Goal: Information Seeking & Learning: Learn about a topic

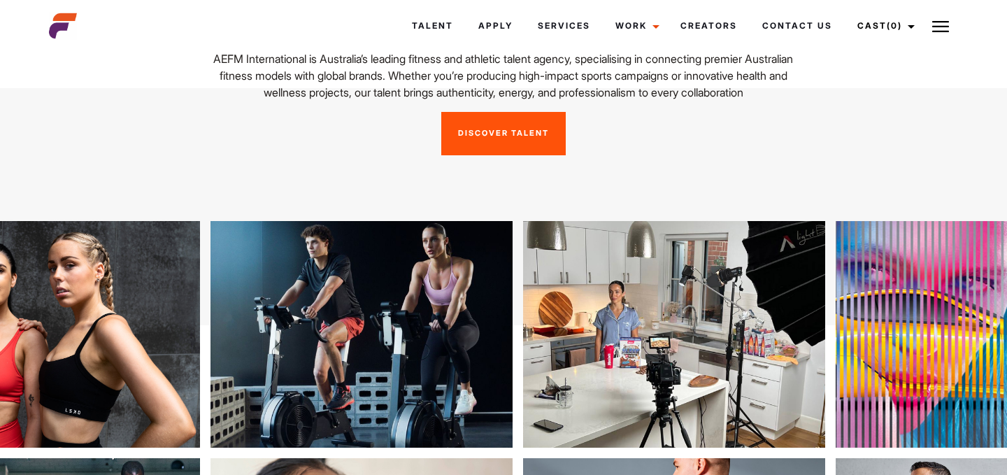
scroll to position [148, 0]
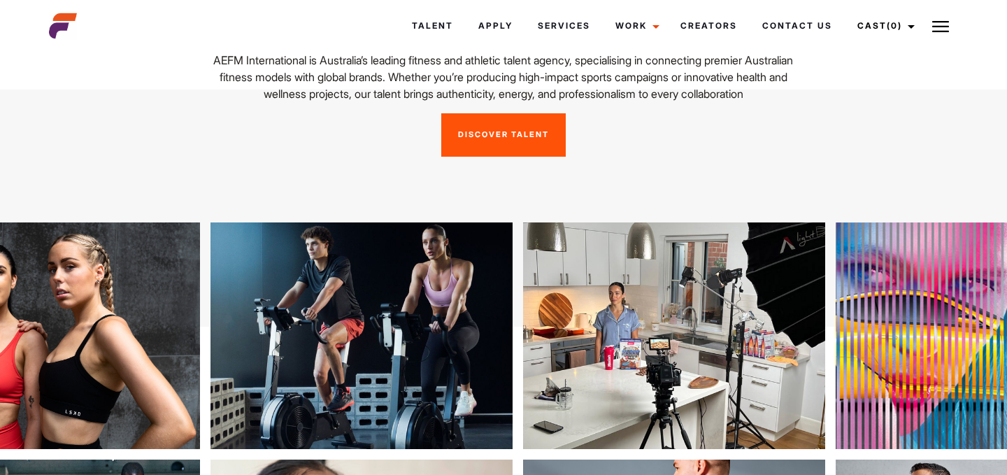
click at [539, 152] on link "Discover Talent" at bounding box center [503, 134] width 124 height 43
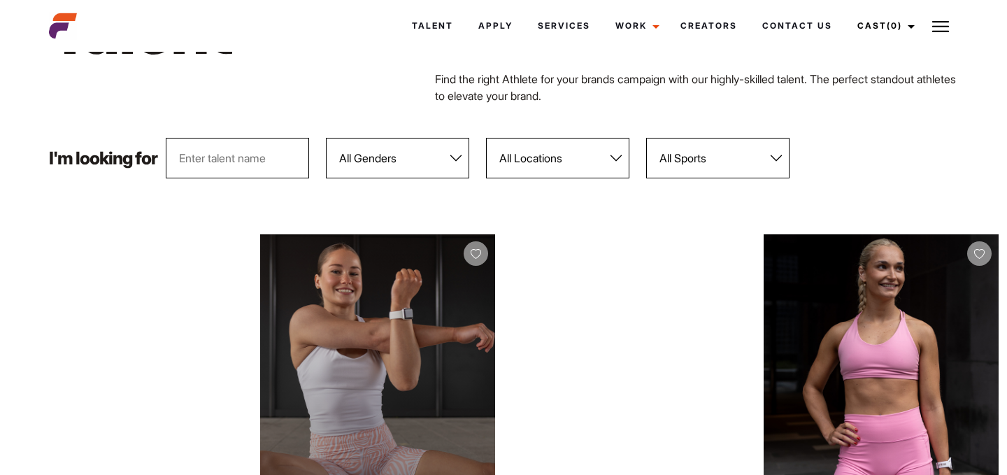
scroll to position [22, 0]
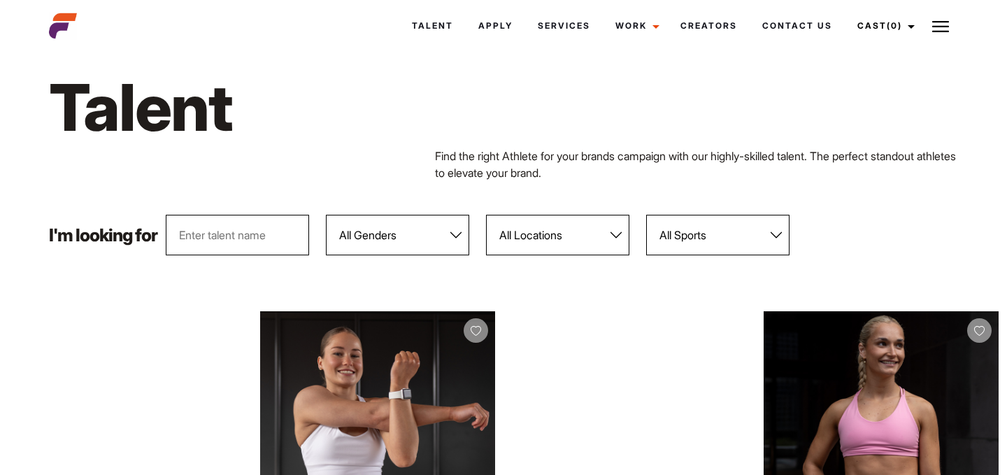
click at [565, 237] on select "All Locations [GEOGRAPHIC_DATA] [GEOGRAPHIC_DATA] [GEOGRAPHIC_DATA] [GEOGRAPHIC…" at bounding box center [557, 235] width 143 height 41
select select "122"
click at [487, 215] on select "All Locations [GEOGRAPHIC_DATA] [GEOGRAPHIC_DATA] [GEOGRAPHIC_DATA] [GEOGRAPHIC…" at bounding box center [557, 235] width 143 height 41
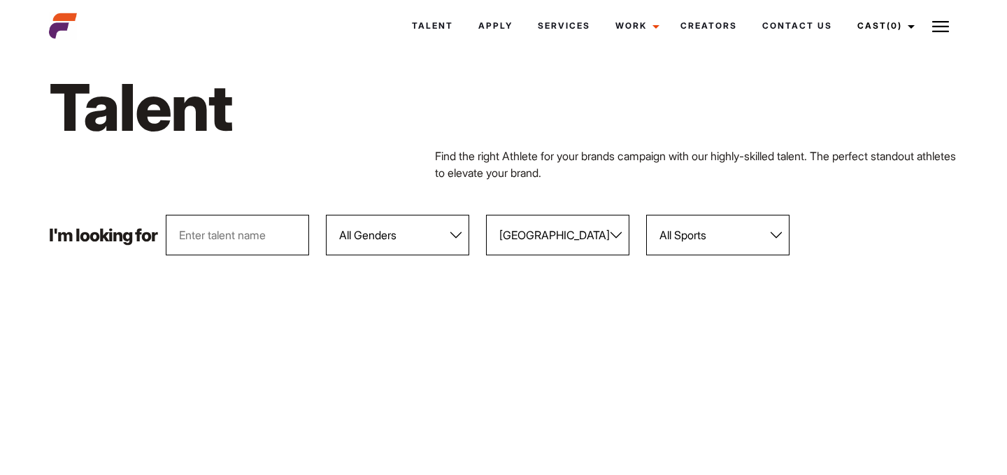
click at [909, 236] on div "I'm looking for All Genders [DEMOGRAPHIC_DATA] [DEMOGRAPHIC_DATA] All Locations…" at bounding box center [504, 235] width 927 height 41
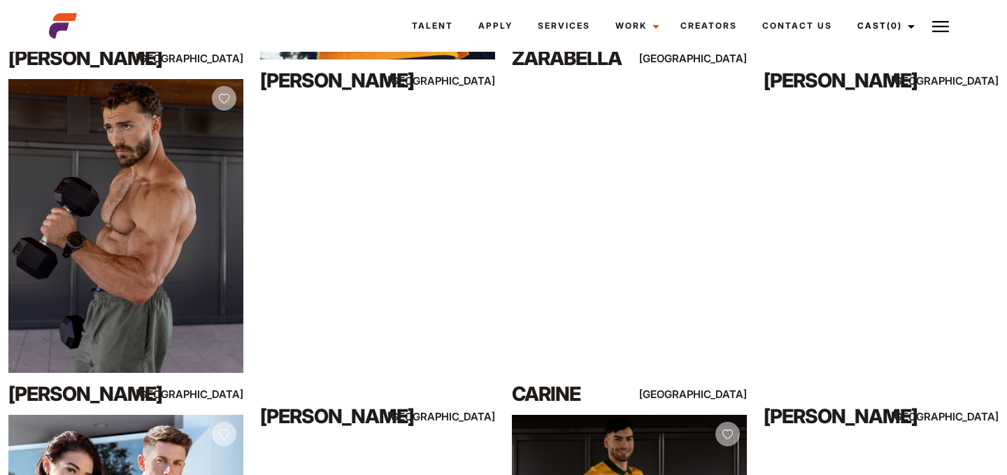
scroll to position [567, 0]
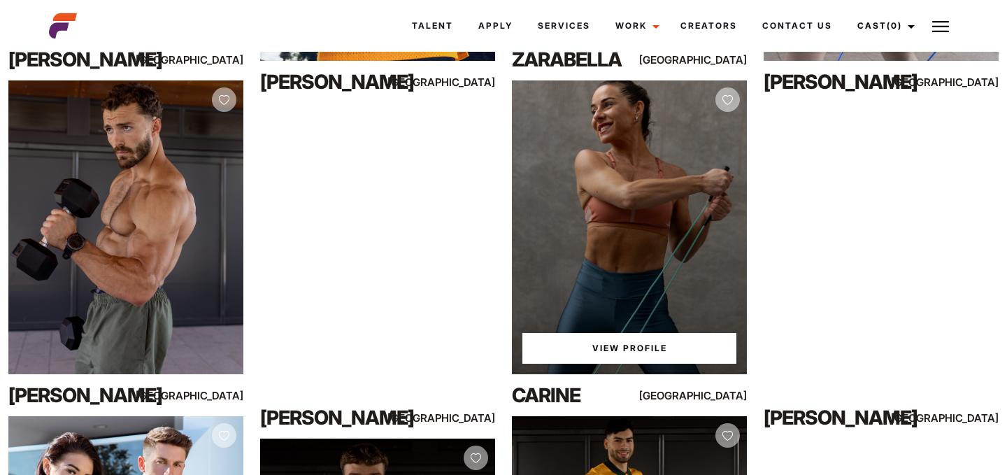
click at [652, 343] on link "View Profile" at bounding box center [629, 348] width 214 height 31
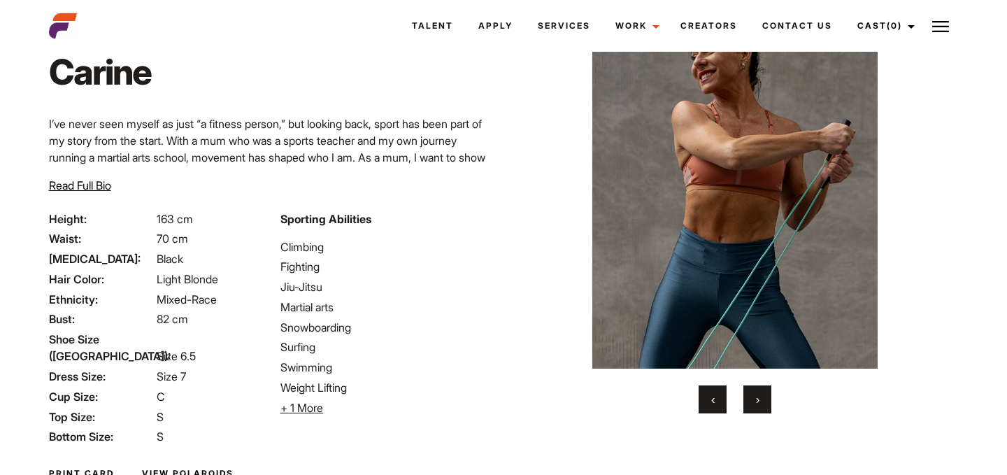
click at [760, 392] on button "›" at bounding box center [757, 399] width 28 height 28
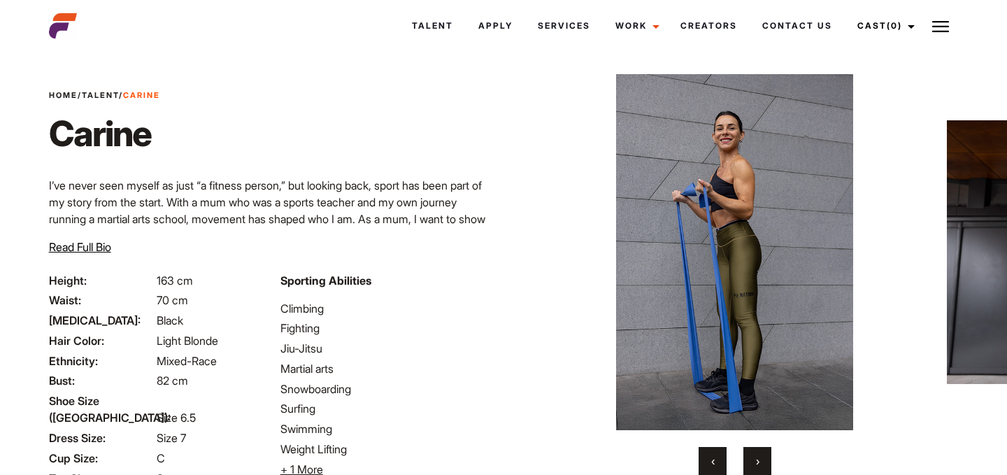
scroll to position [15, 0]
click at [757, 459] on span "›" at bounding box center [757, 462] width 3 height 14
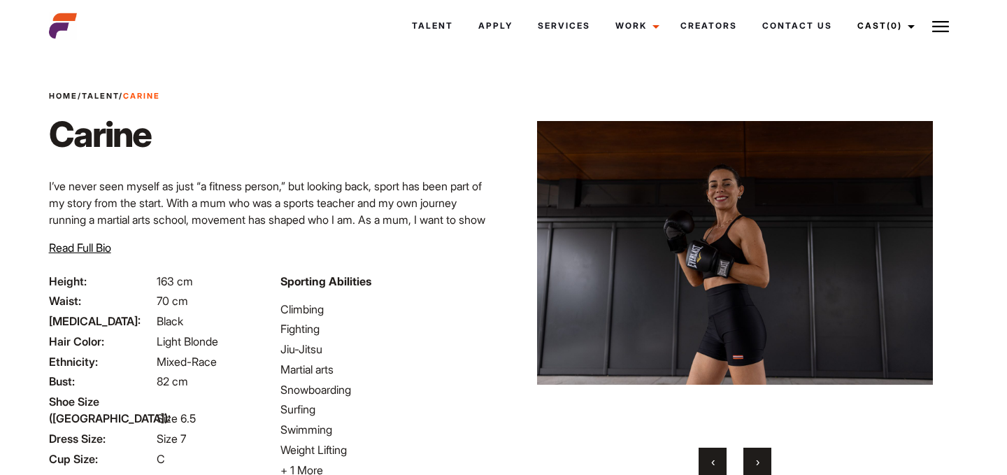
click at [757, 459] on span "›" at bounding box center [757, 462] width 3 height 14
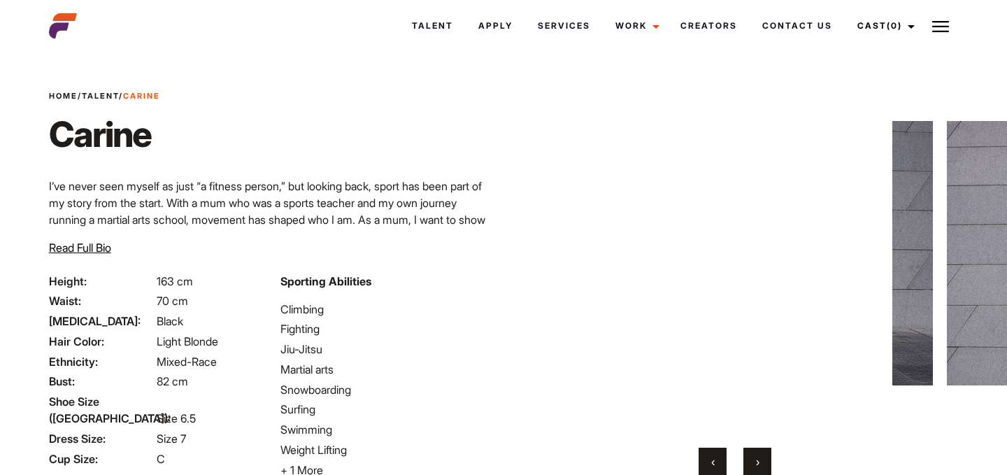
click at [757, 458] on span "›" at bounding box center [757, 462] width 3 height 14
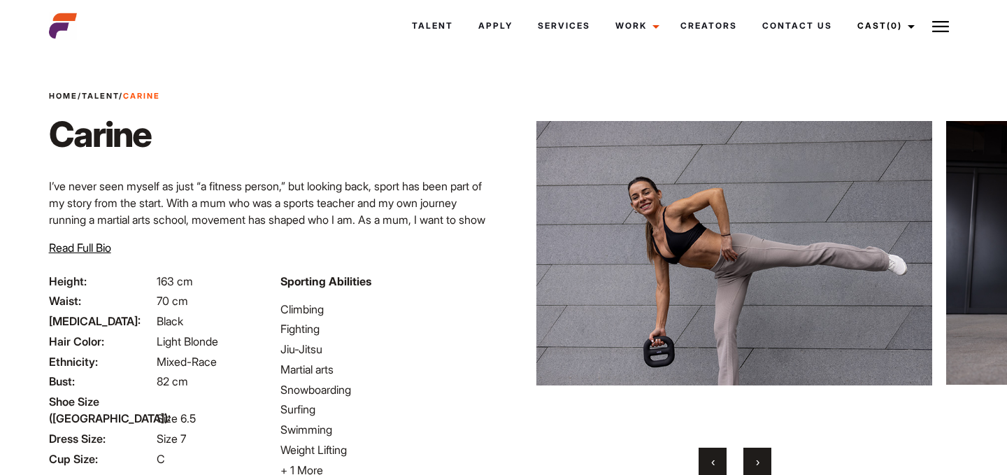
click at [757, 458] on span "›" at bounding box center [757, 462] width 3 height 14
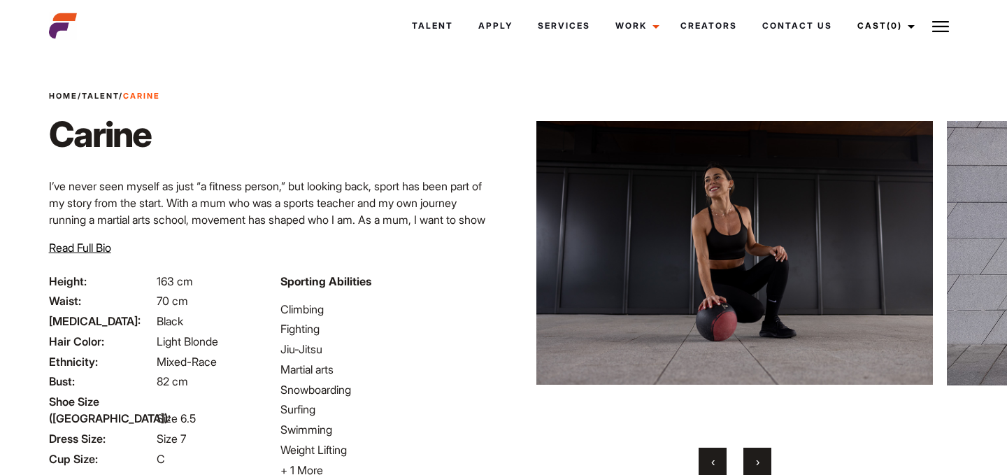
click at [757, 458] on span "›" at bounding box center [757, 462] width 3 height 14
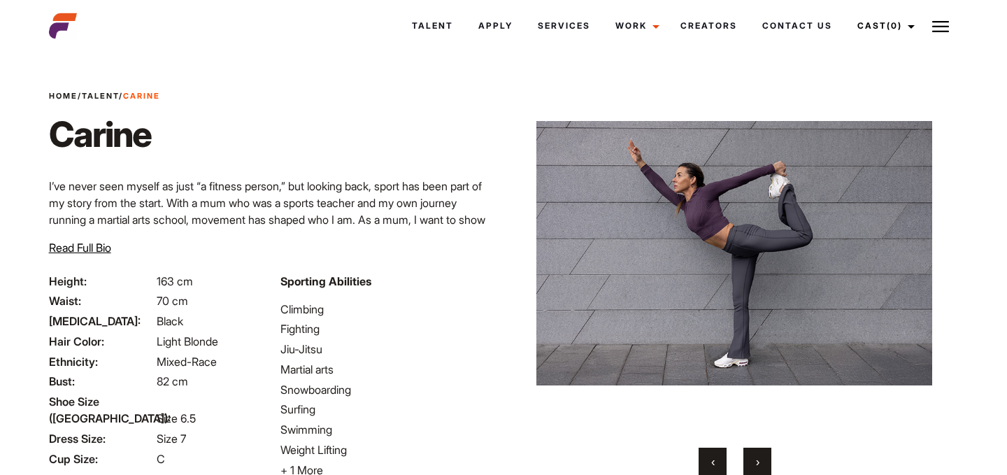
click at [757, 458] on span "›" at bounding box center [757, 462] width 3 height 14
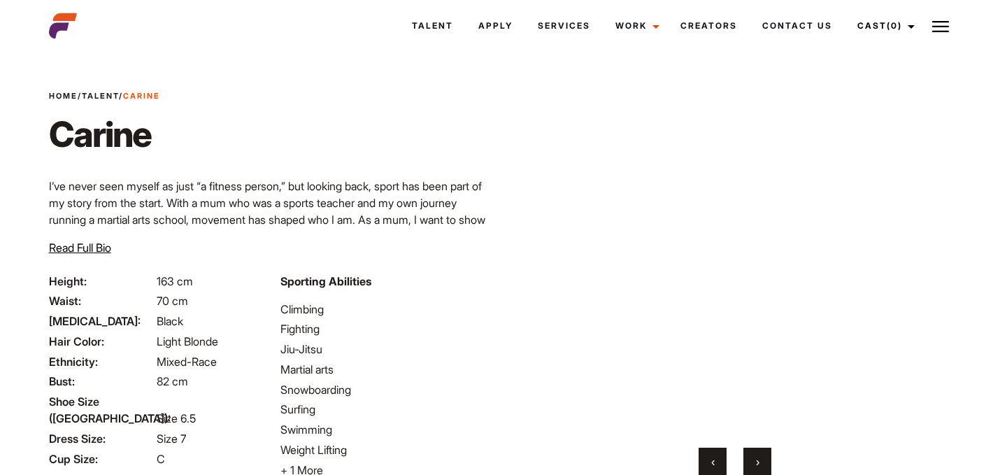
click at [757, 458] on span "›" at bounding box center [757, 462] width 3 height 14
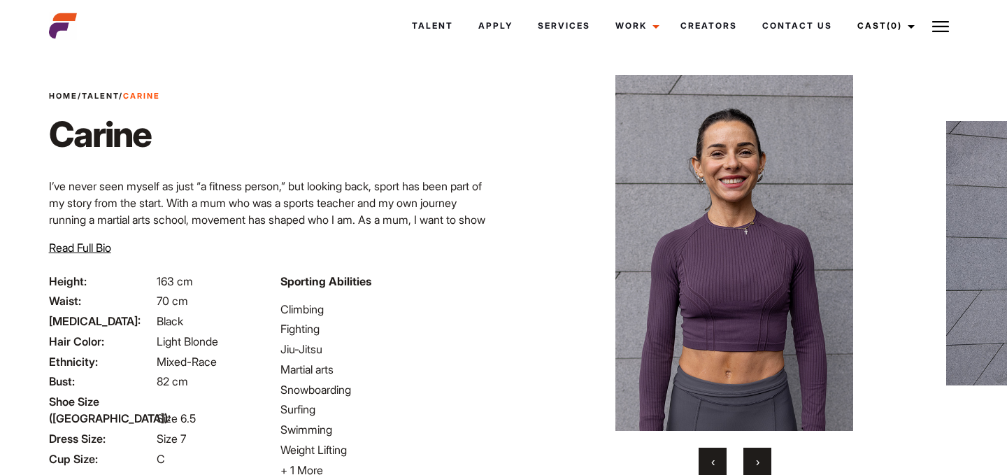
click at [757, 458] on span "›" at bounding box center [757, 462] width 3 height 14
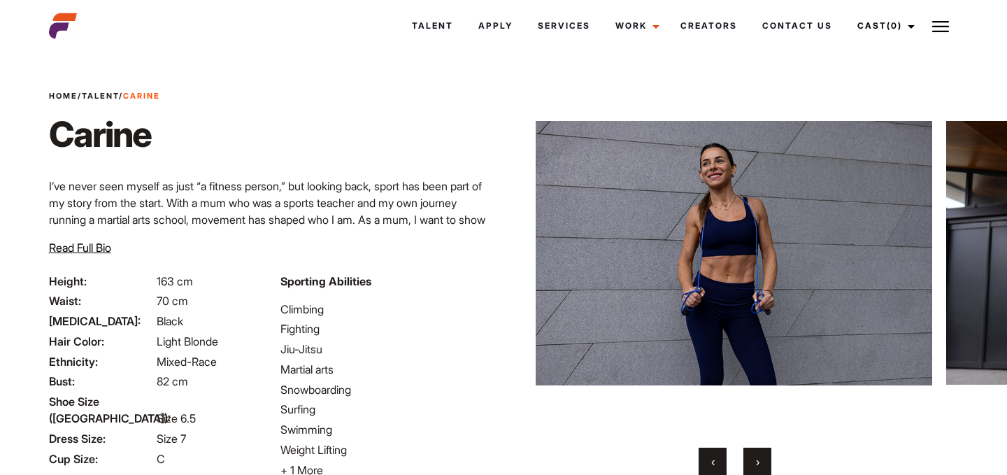
click at [757, 458] on span "›" at bounding box center [757, 462] width 3 height 14
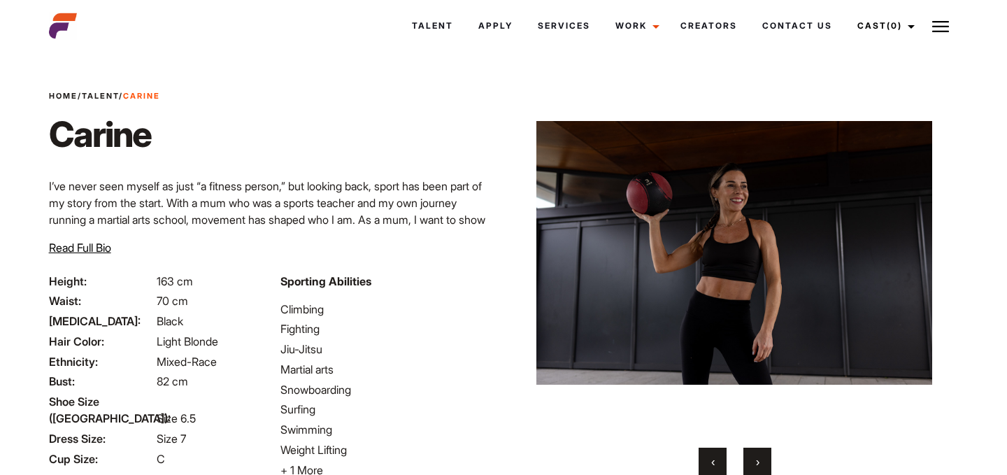
click at [757, 458] on span "›" at bounding box center [757, 462] width 3 height 14
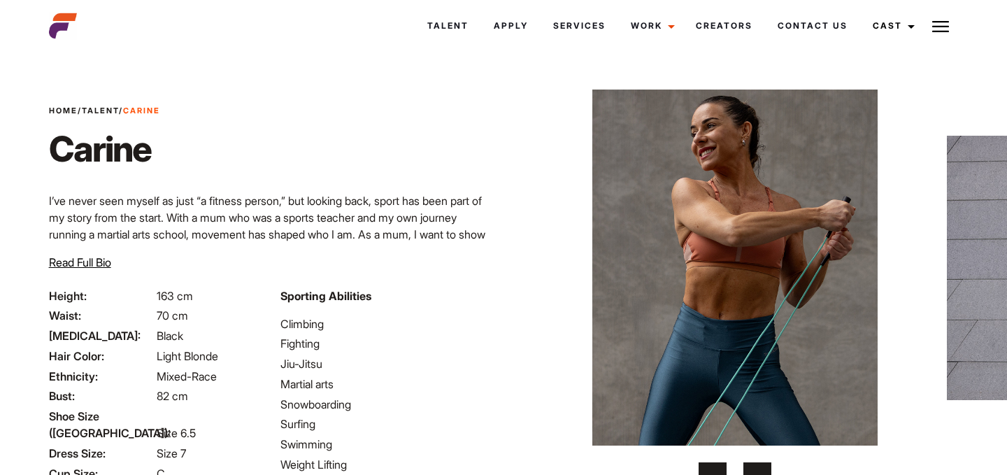
scroll to position [15, 0]
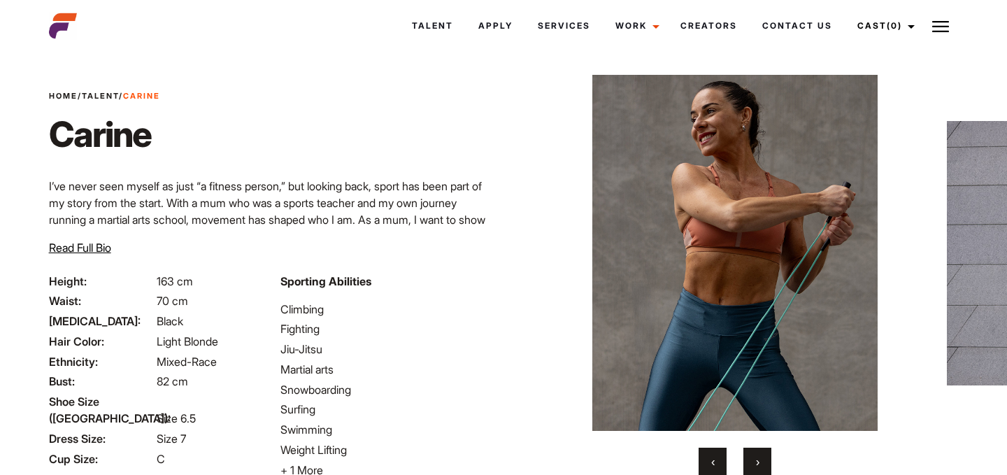
click at [757, 459] on span "›" at bounding box center [757, 462] width 3 height 14
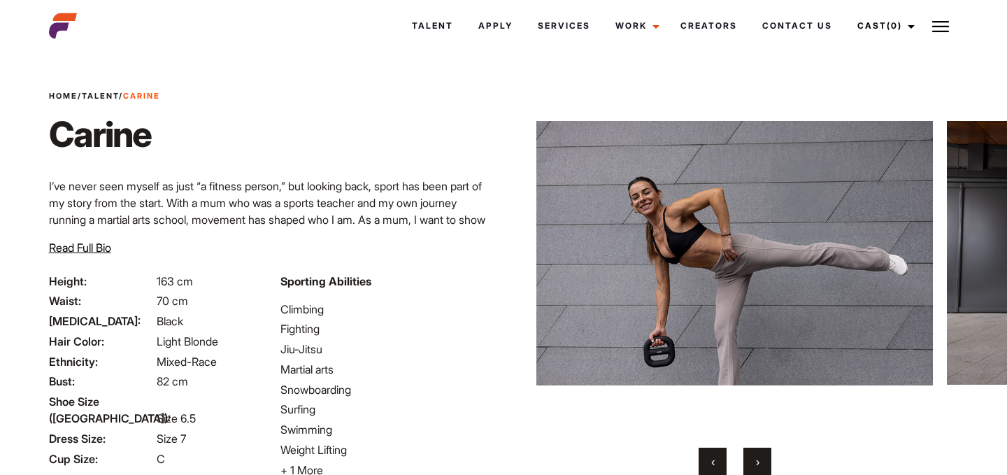
click at [757, 459] on span "›" at bounding box center [757, 462] width 3 height 14
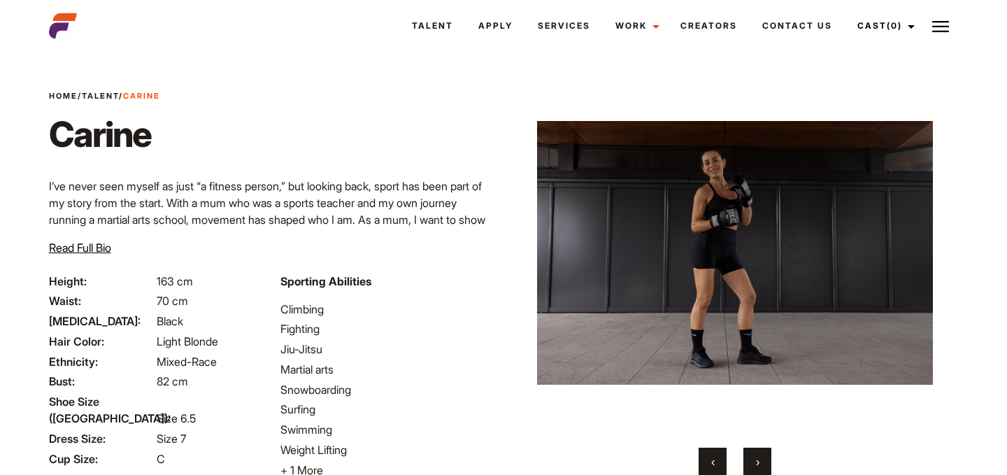
click at [757, 459] on span "›" at bounding box center [757, 462] width 3 height 14
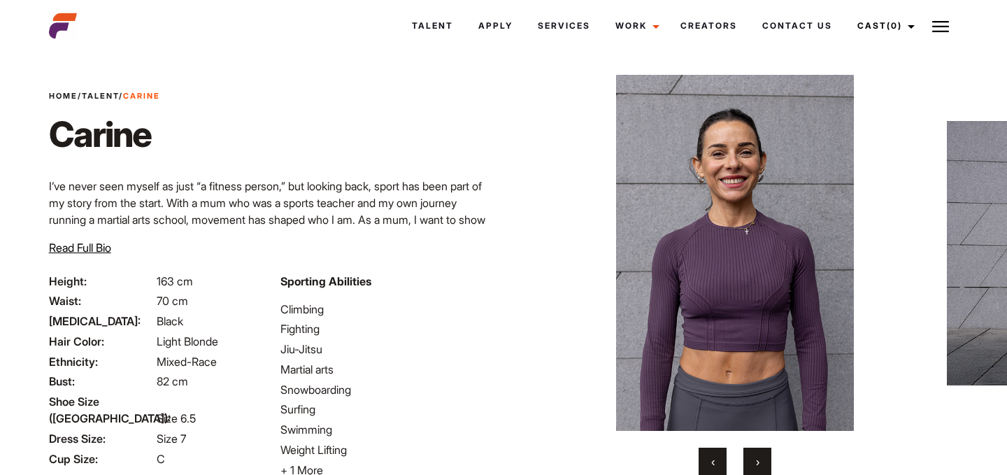
click at [757, 459] on span "›" at bounding box center [757, 462] width 3 height 14
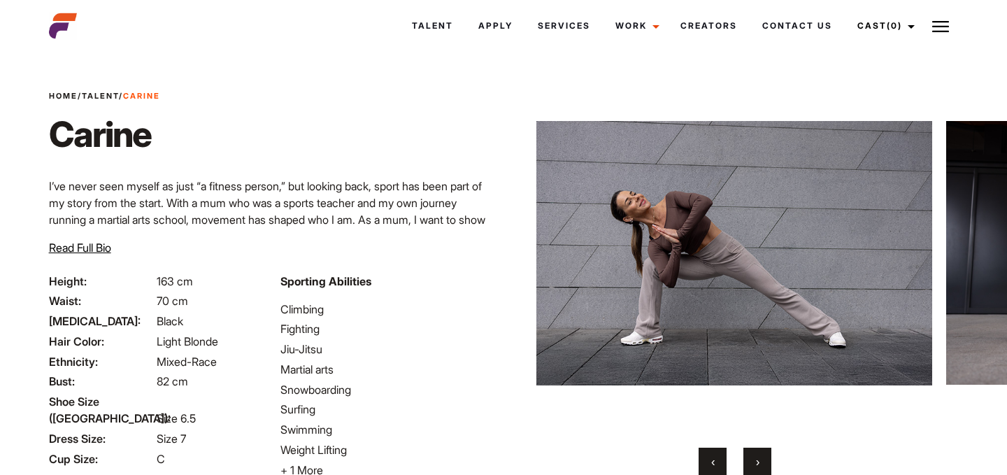
click at [757, 459] on span "›" at bounding box center [757, 462] width 3 height 14
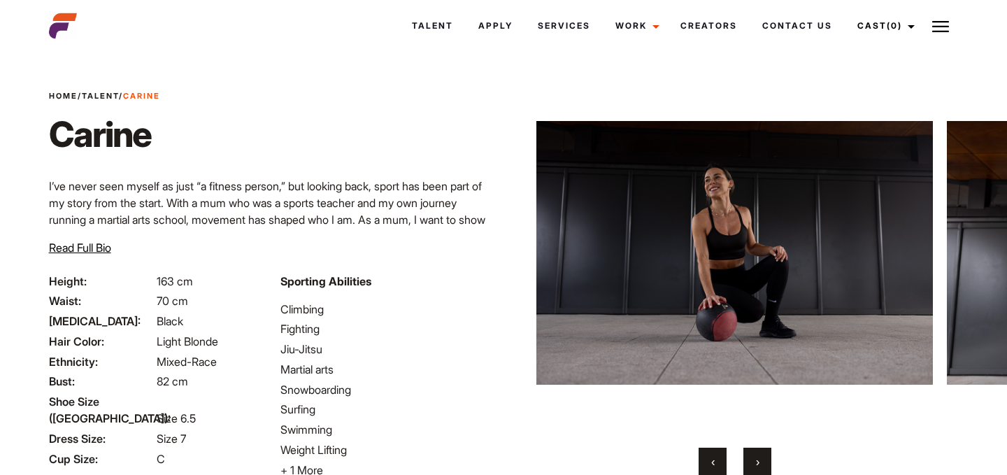
click at [757, 459] on span "›" at bounding box center [757, 462] width 3 height 14
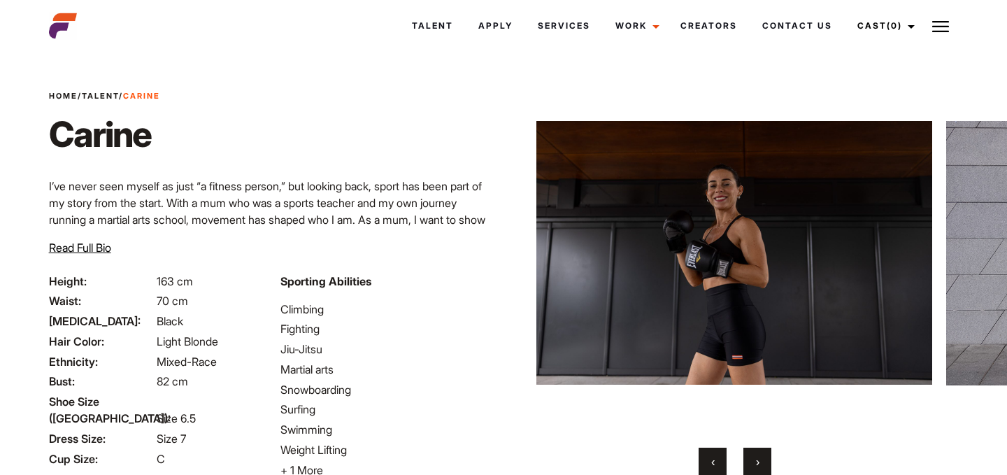
click at [757, 459] on span "›" at bounding box center [757, 462] width 3 height 14
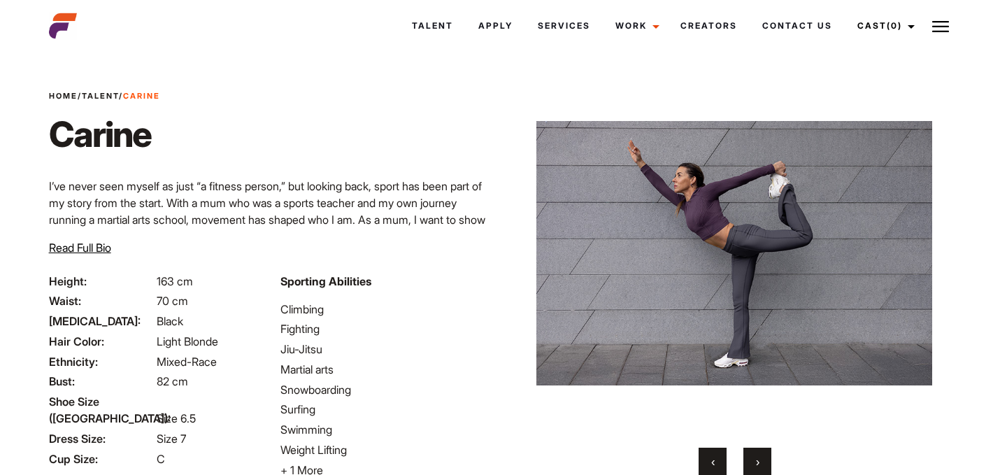
click at [757, 459] on span "›" at bounding box center [757, 462] width 3 height 14
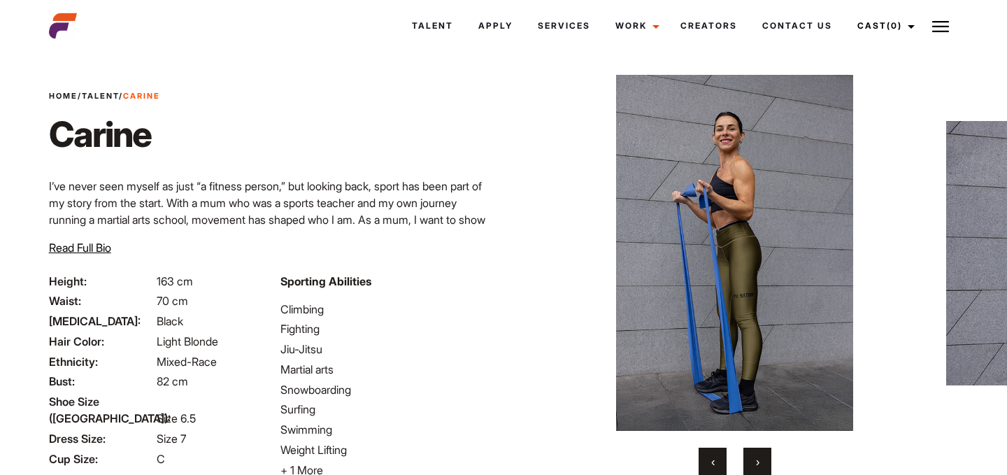
click at [757, 459] on span "›" at bounding box center [757, 462] width 3 height 14
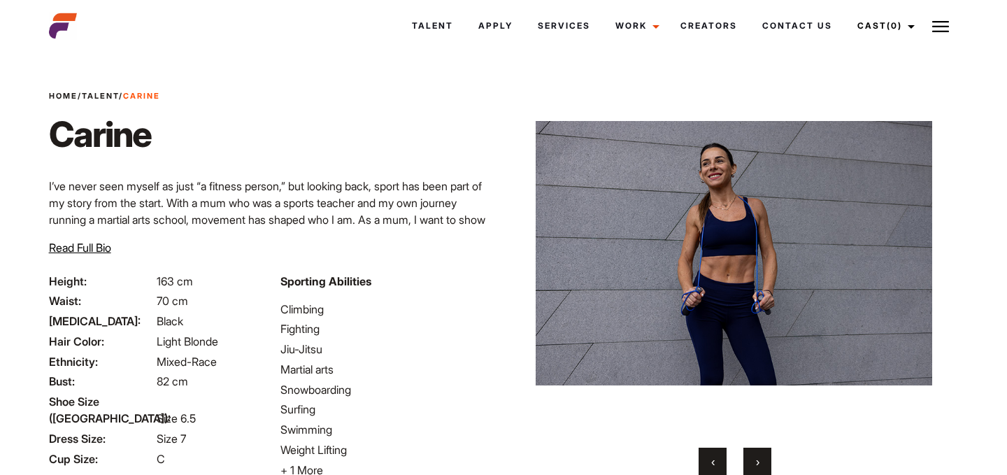
click at [757, 459] on span "›" at bounding box center [757, 462] width 3 height 14
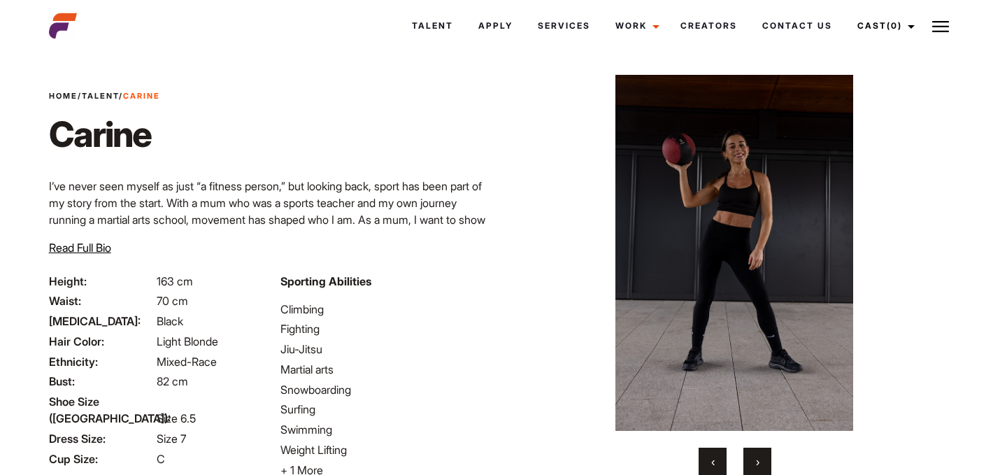
click at [757, 459] on span "›" at bounding box center [757, 462] width 3 height 14
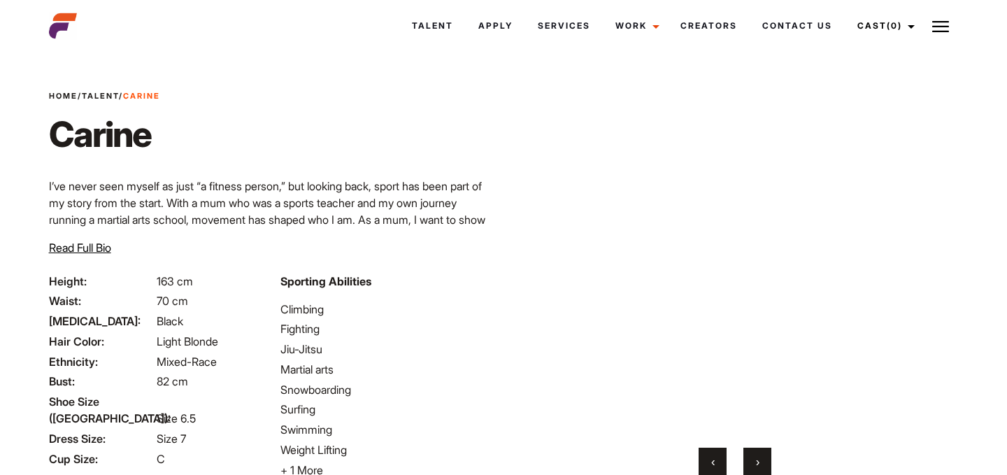
click at [757, 459] on span "›" at bounding box center [757, 462] width 3 height 14
